Goal: Check status: Check status

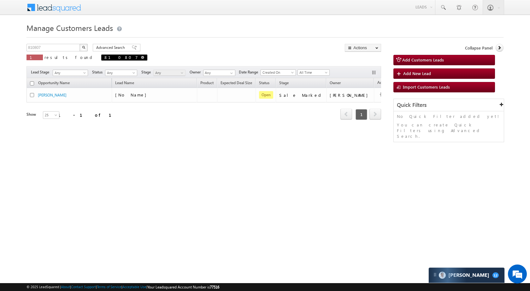
click at [141, 56] on link at bounding box center [142, 57] width 3 height 5
type input "Search Customers Leads"
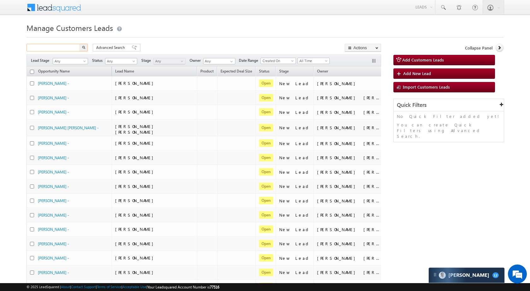
click at [48, 49] on input "text" at bounding box center [54, 48] width 54 height 8
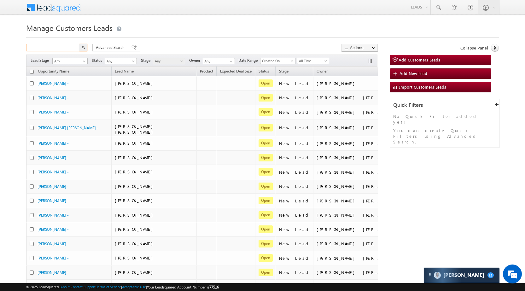
paste input "810807"
type input "810807"
click at [81, 46] on button "button" at bounding box center [83, 48] width 8 height 8
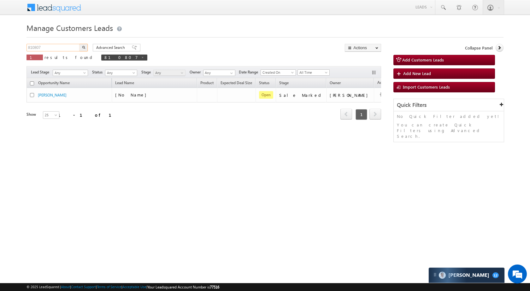
click at [74, 49] on input "810807" at bounding box center [54, 48] width 54 height 8
paste input "3371"
type input "813371"
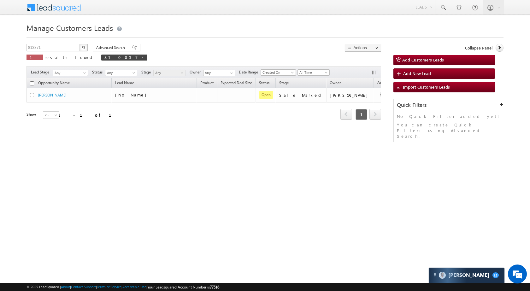
click at [86, 48] on button "button" at bounding box center [84, 48] width 8 height 8
